Goal: Task Accomplishment & Management: Use online tool/utility

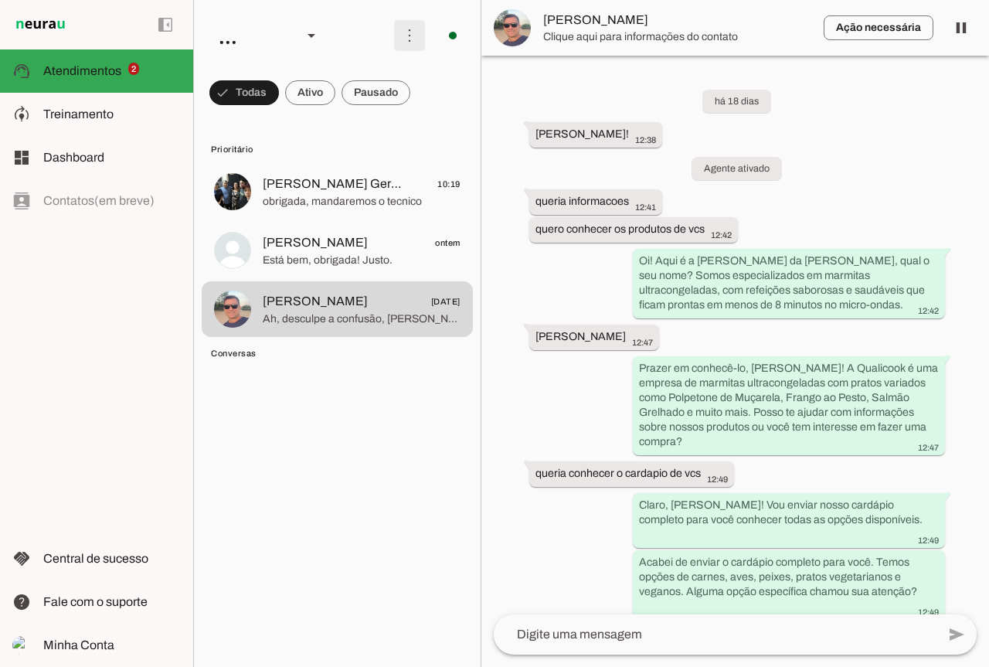
scroll to position [5122, 0]
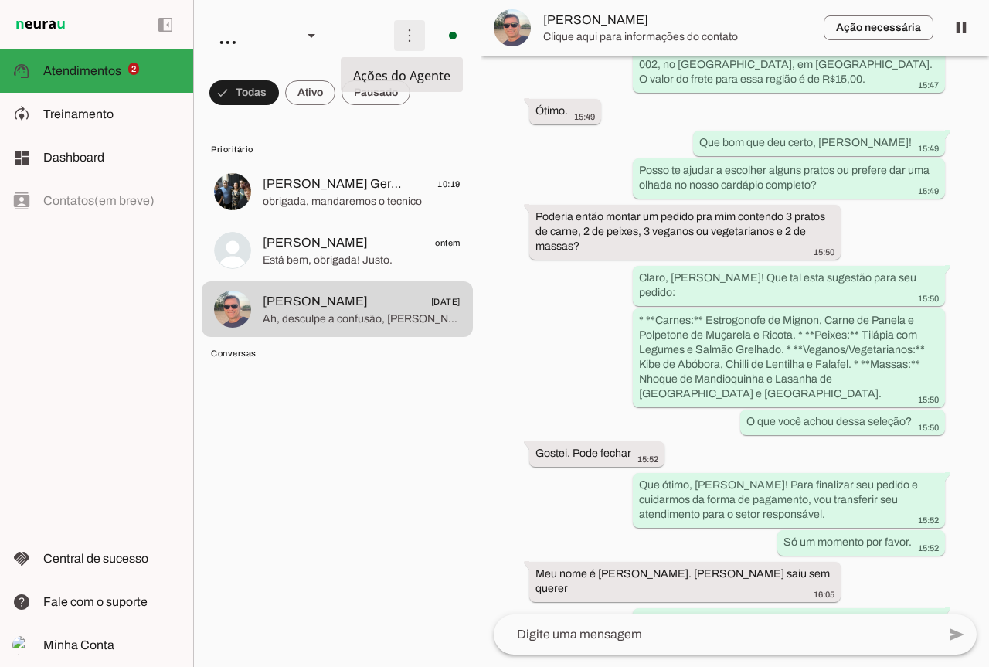
click at [399, 35] on span at bounding box center [409, 35] width 37 height 37
click at [0, 0] on slot "Ativar chats em massa" at bounding box center [0, 0] width 0 height 0
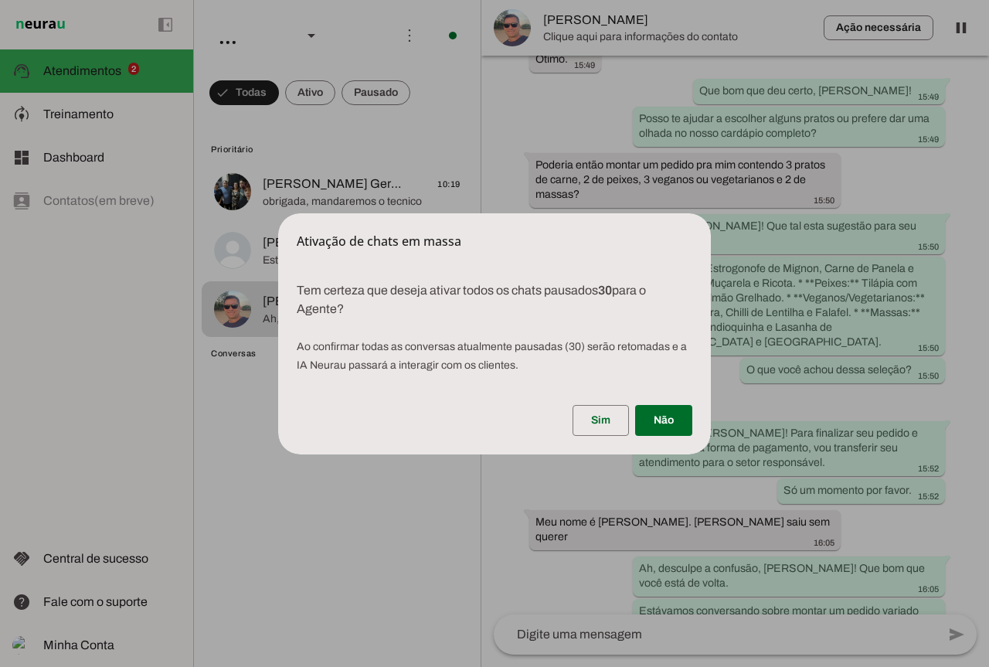
scroll to position [5070, 0]
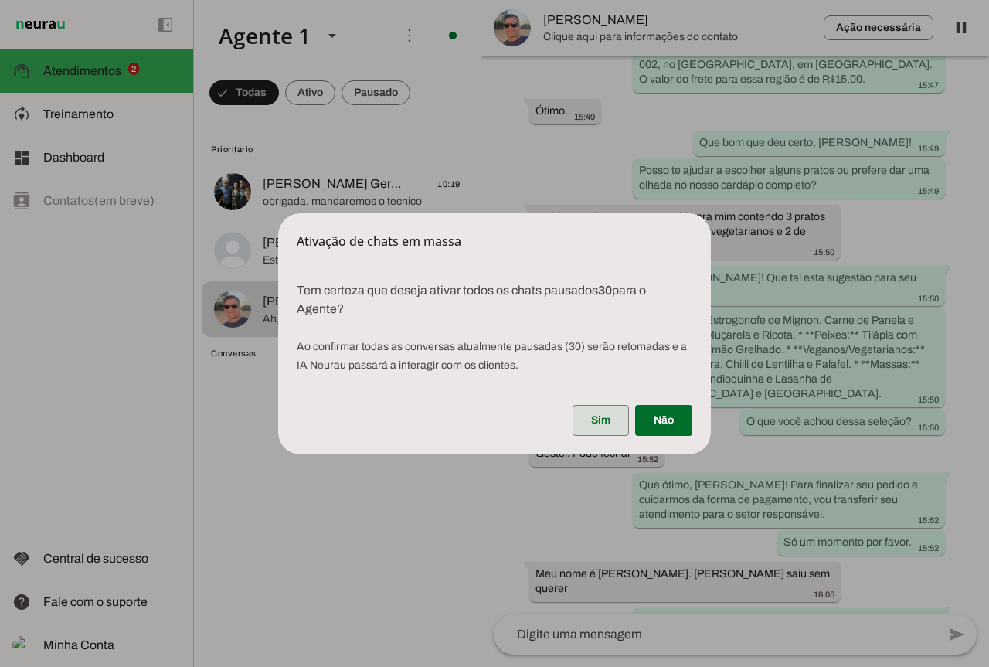
click at [608, 416] on span at bounding box center [601, 420] width 56 height 37
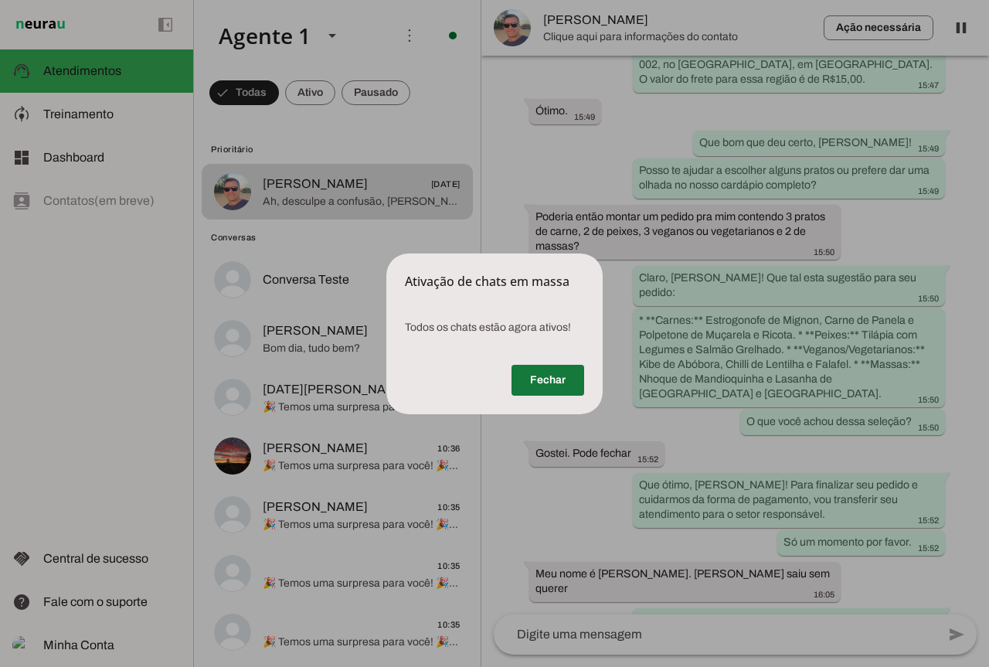
click at [549, 379] on span at bounding box center [548, 380] width 73 height 37
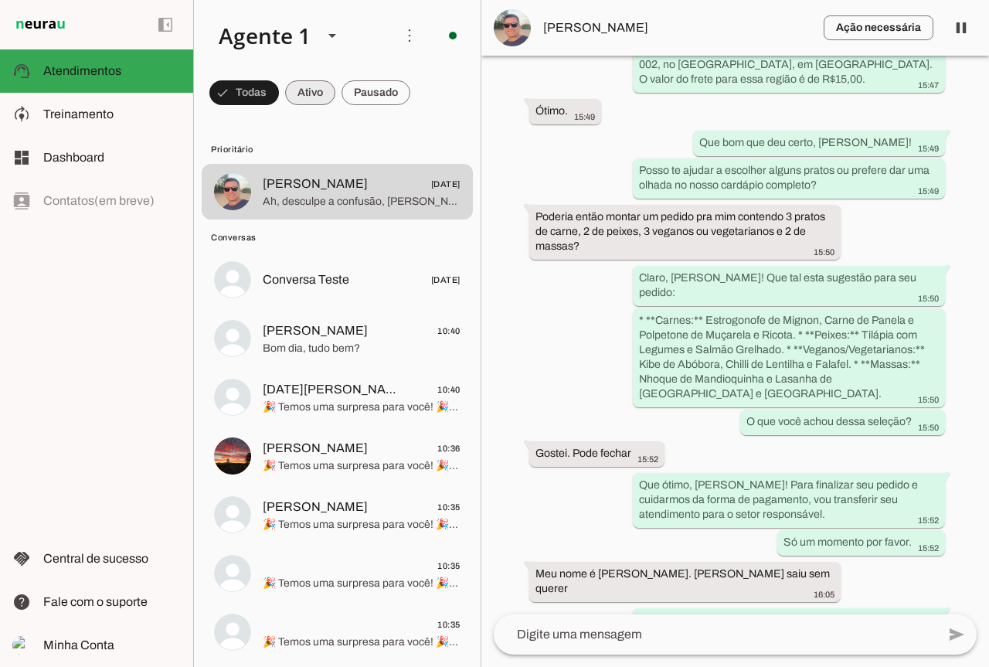
click at [306, 97] on span at bounding box center [310, 92] width 50 height 37
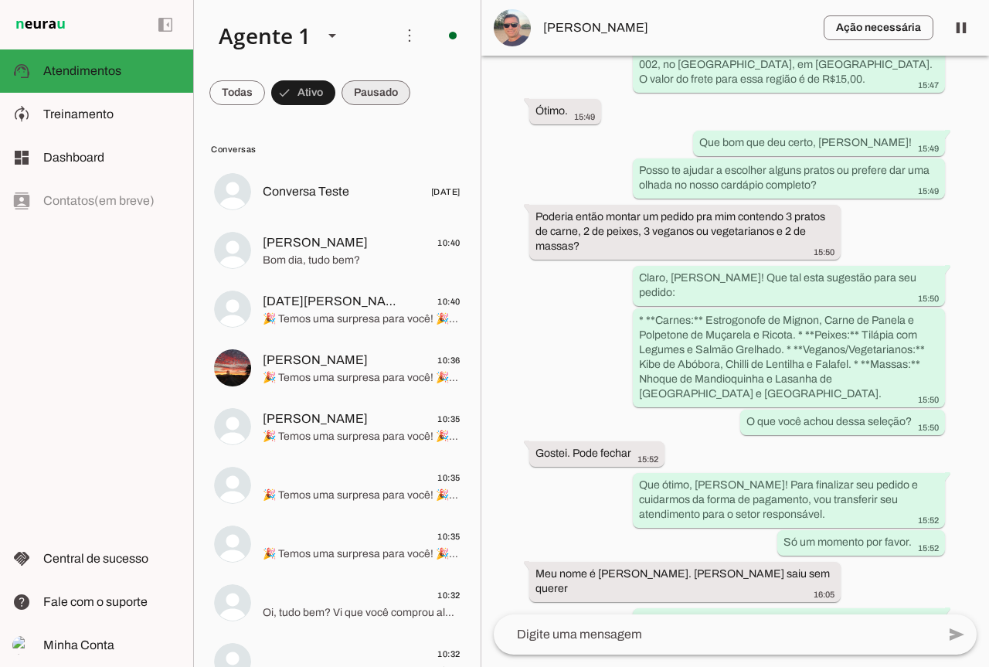
click at [406, 86] on span at bounding box center [376, 92] width 69 height 37
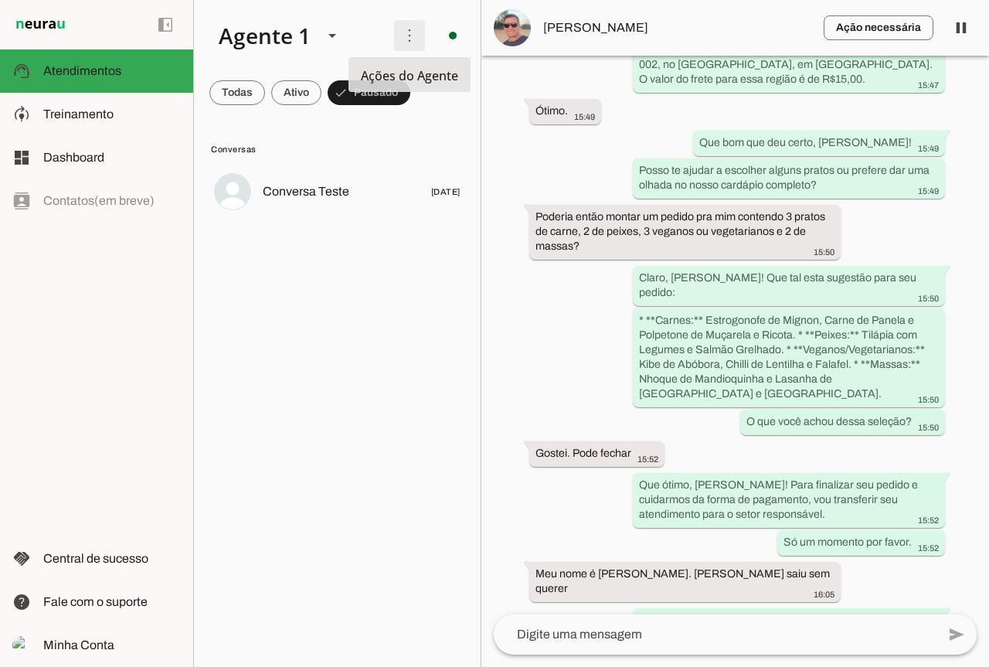
click at [407, 43] on span at bounding box center [409, 35] width 37 height 37
click at [365, 100] on span at bounding box center [369, 92] width 83 height 37
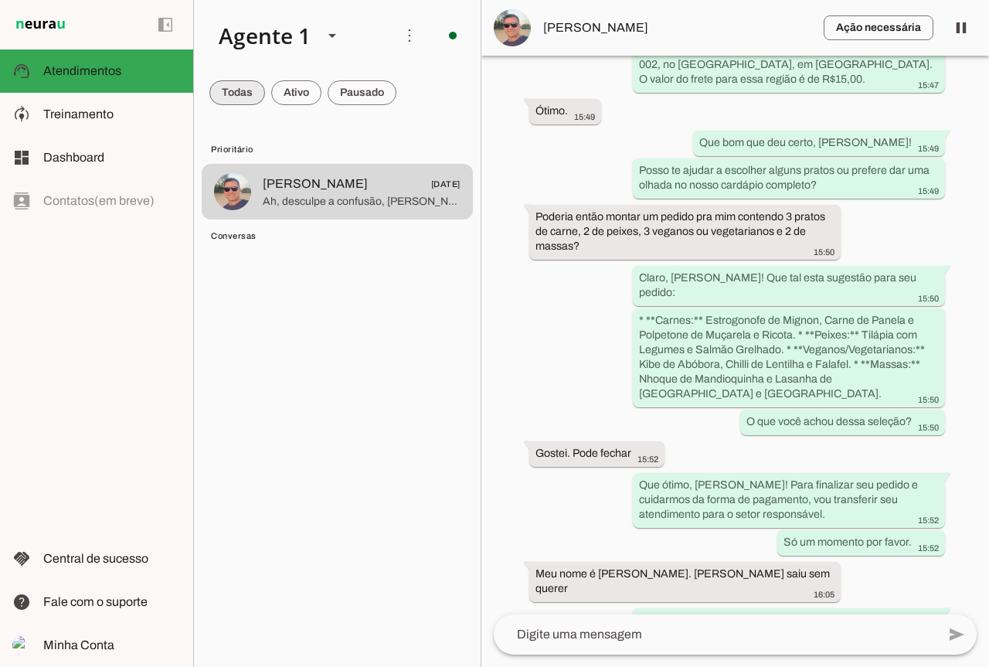
click at [230, 100] on span at bounding box center [237, 92] width 56 height 37
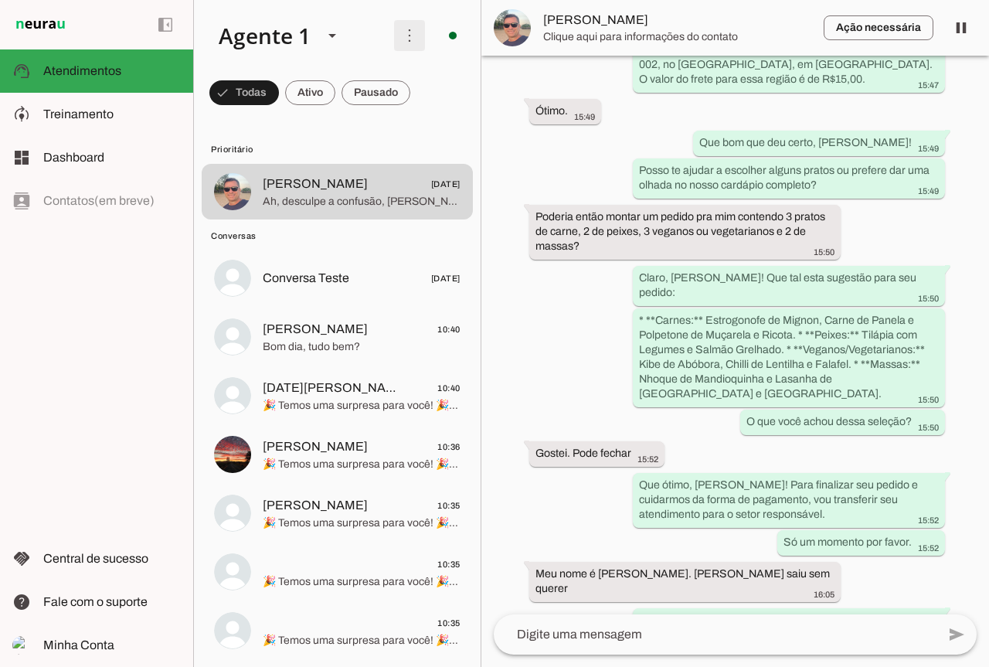
click at [405, 38] on span at bounding box center [409, 35] width 37 height 37
click at [0, 0] on slot "Ativar chats em massa" at bounding box center [0, 0] width 0 height 0
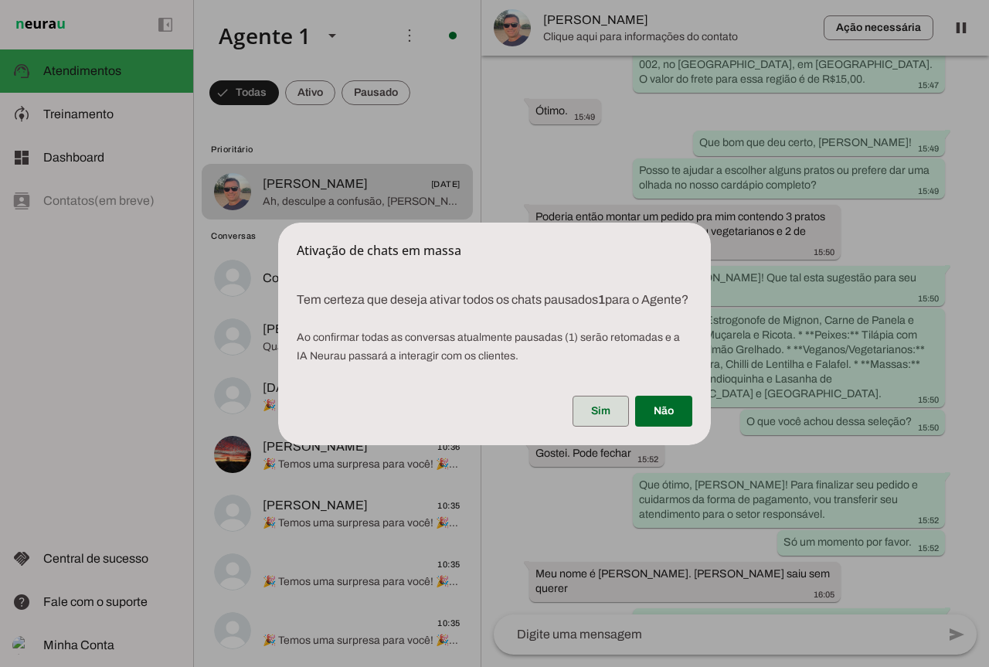
click at [580, 423] on span at bounding box center [601, 411] width 56 height 37
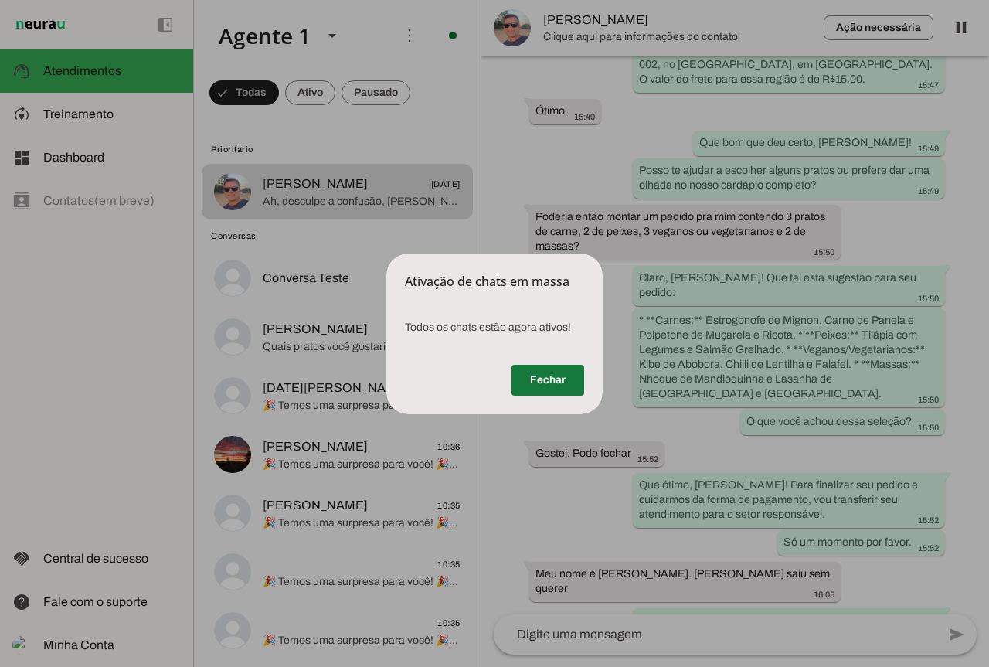
click at [549, 386] on span at bounding box center [548, 380] width 73 height 37
